Goal: Task Accomplishment & Management: Complete application form

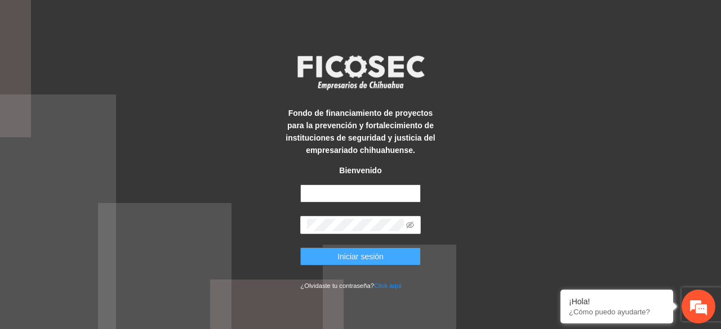
type input "**********"
click at [357, 260] on span "Iniciar sesión" at bounding box center [360, 257] width 46 height 12
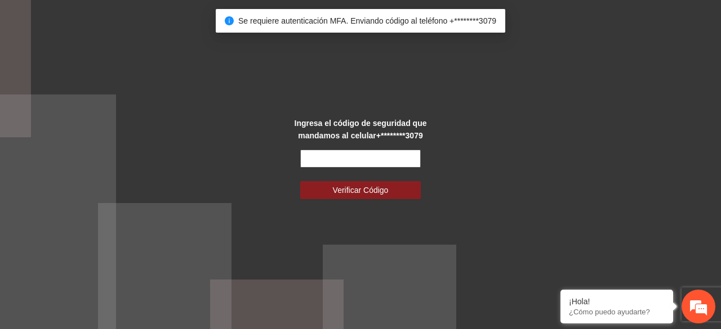
click at [364, 156] on input "text" at bounding box center [360, 159] width 120 height 18
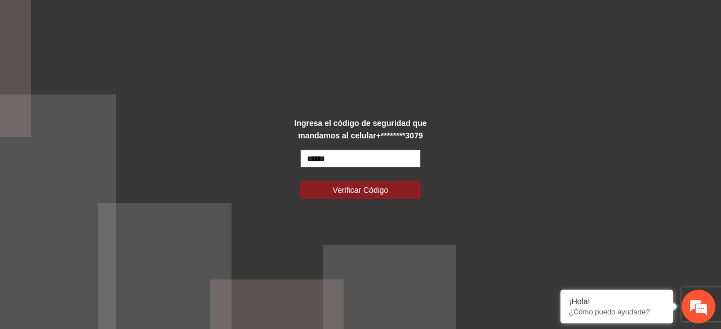
type input "******"
click at [300, 181] on button "Verificar Código" at bounding box center [360, 190] width 120 height 18
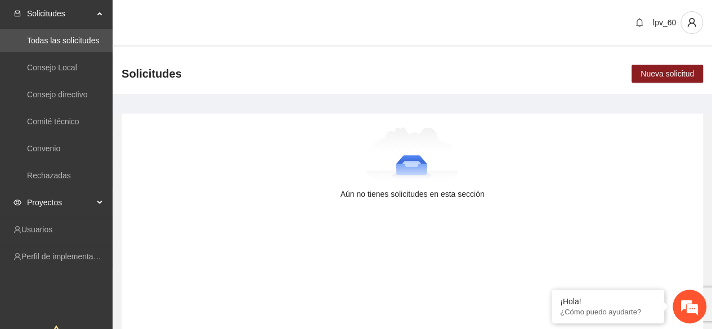
click at [46, 203] on span "Proyectos" at bounding box center [60, 202] width 66 height 23
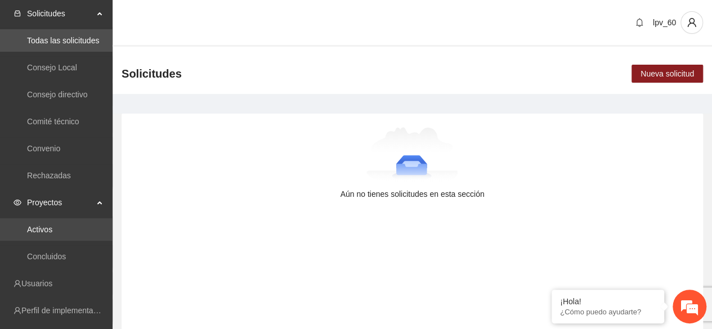
click at [48, 226] on link "Activos" at bounding box center [39, 229] width 25 height 9
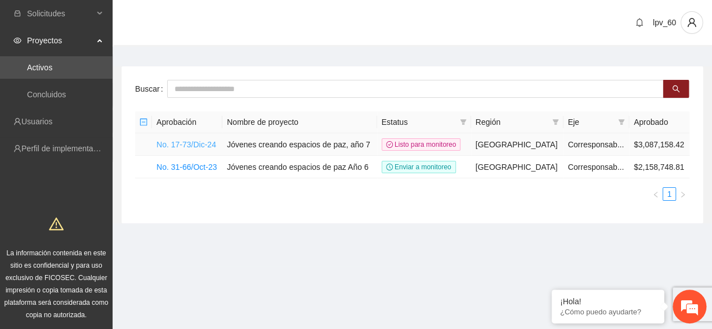
click at [204, 145] on link "No. 17-73/Dic-24" at bounding box center [187, 144] width 60 height 9
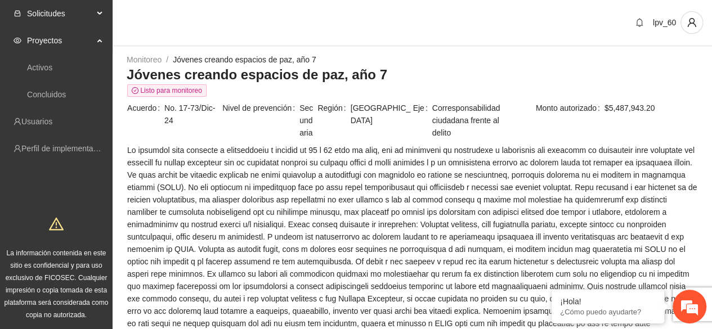
click at [66, 16] on span "Solicitudes" at bounding box center [60, 13] width 66 height 23
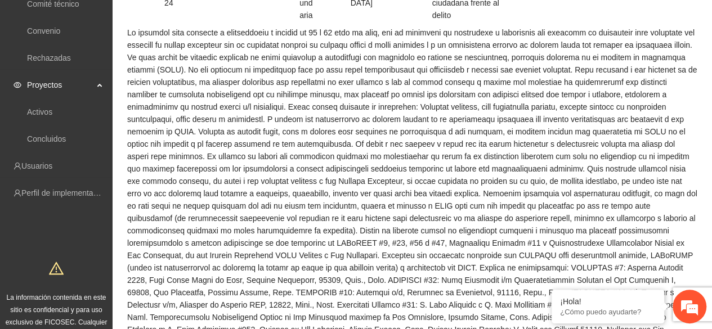
scroll to position [338, 0]
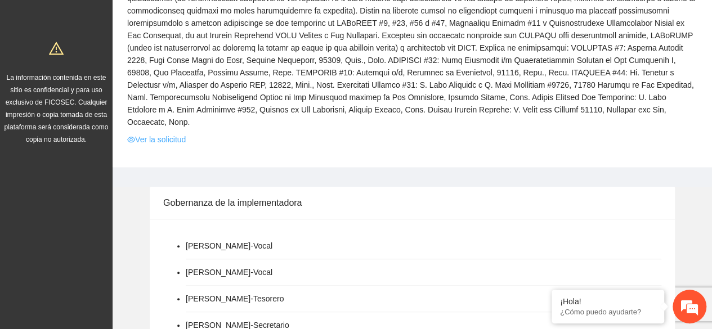
click at [154, 133] on link "Ver la solicitud" at bounding box center [156, 139] width 59 height 12
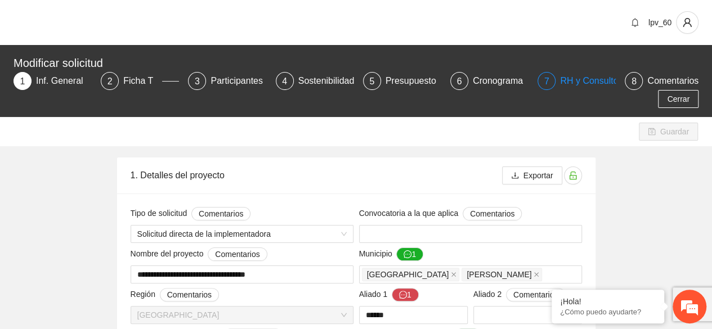
click at [583, 76] on div "RH y Consultores" at bounding box center [599, 81] width 79 height 18
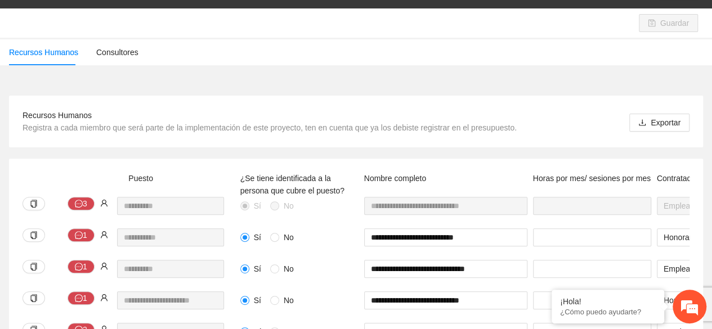
scroll to position [106, 0]
